Goal: Entertainment & Leisure: Consume media (video, audio)

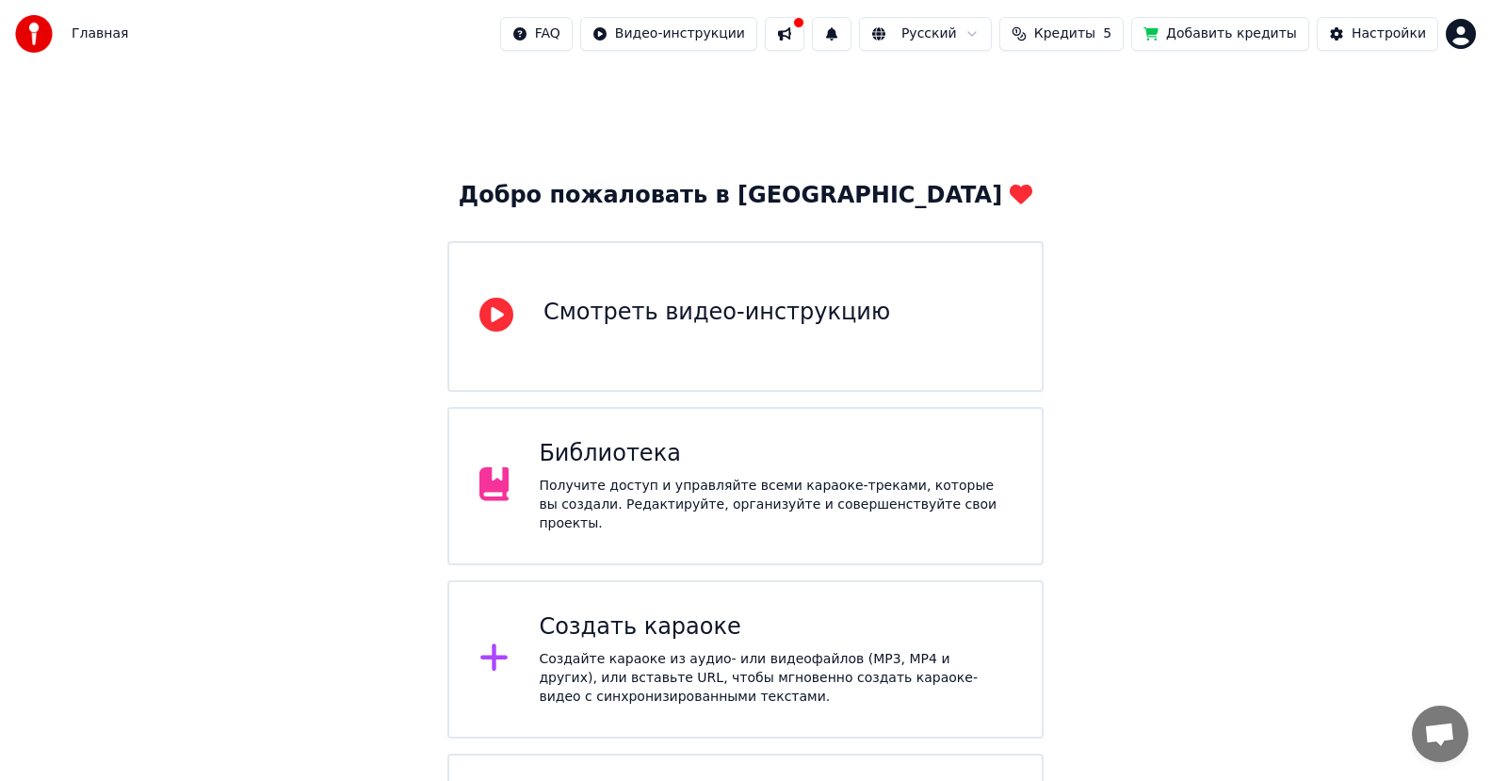
click at [678, 480] on div "Библиотека Получите доступ и управляйте всеми караоке-треками, которые вы созда…" at bounding box center [775, 486] width 473 height 94
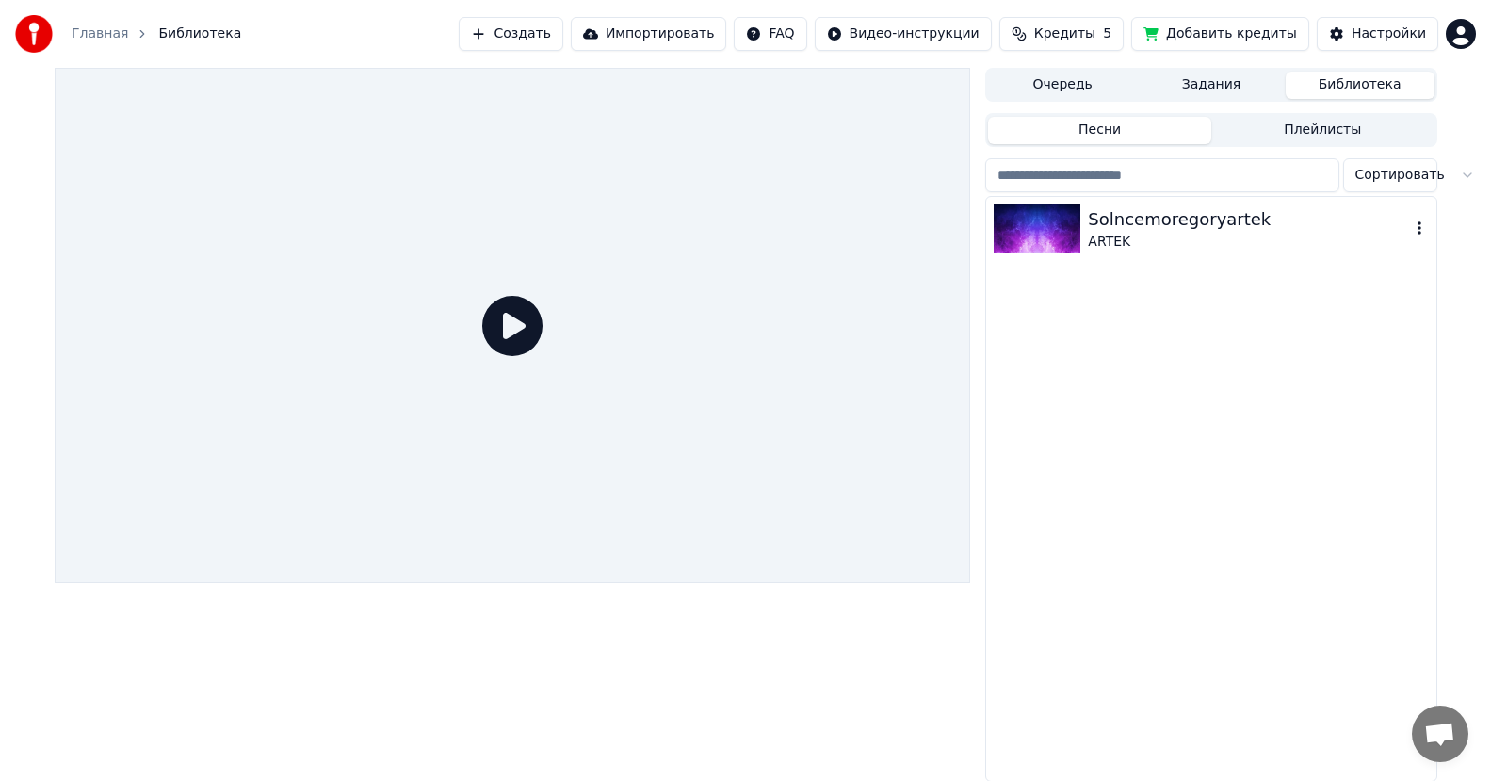
click at [1163, 222] on div "Solncemoregoryartek" at bounding box center [1248, 219] width 321 height 26
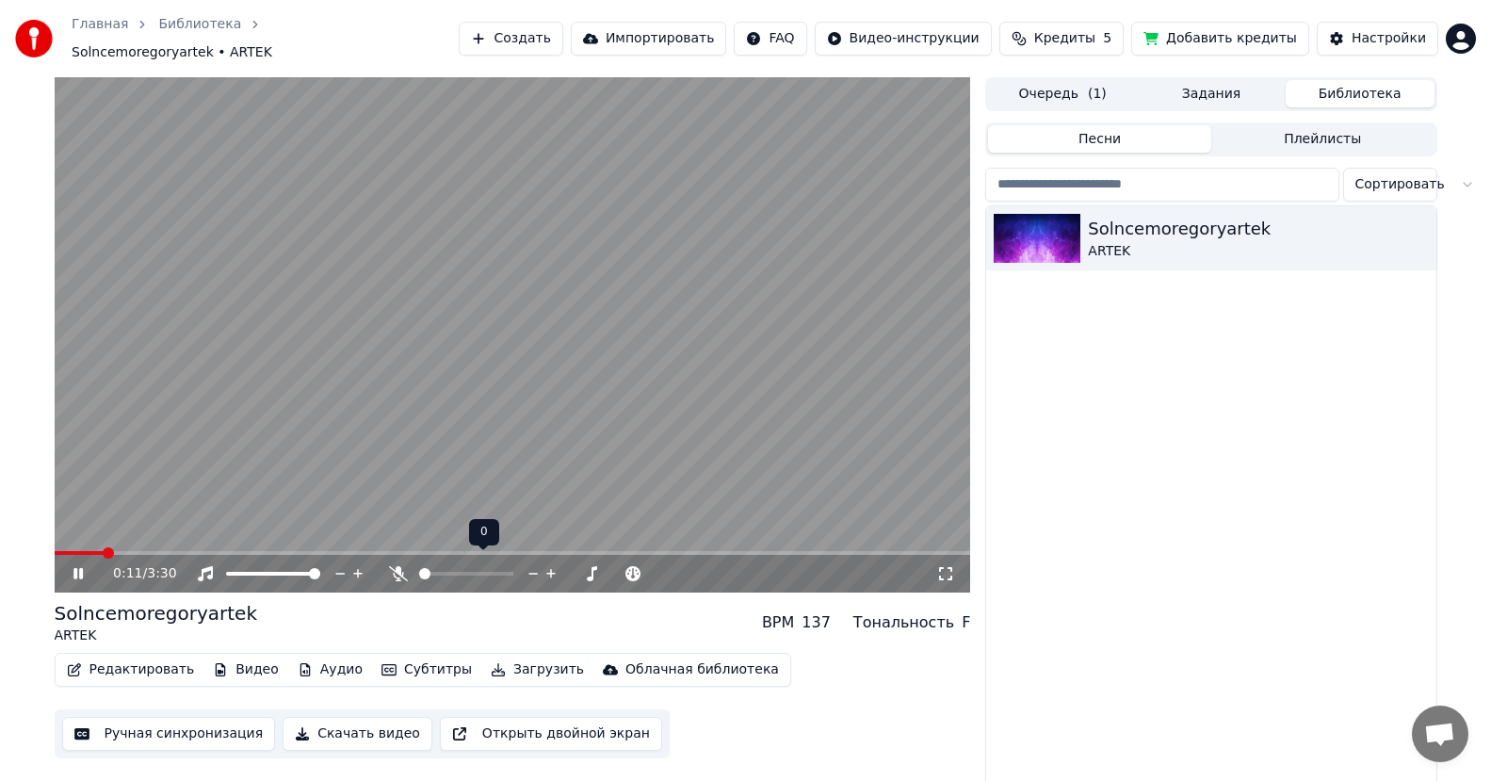
click at [454, 564] on div at bounding box center [484, 573] width 152 height 19
click at [456, 567] on div at bounding box center [484, 573] width 152 height 19
click at [460, 572] on span at bounding box center [466, 574] width 94 height 4
click at [735, 203] on video at bounding box center [513, 334] width 917 height 515
